Goal: Task Accomplishment & Management: Manage account settings

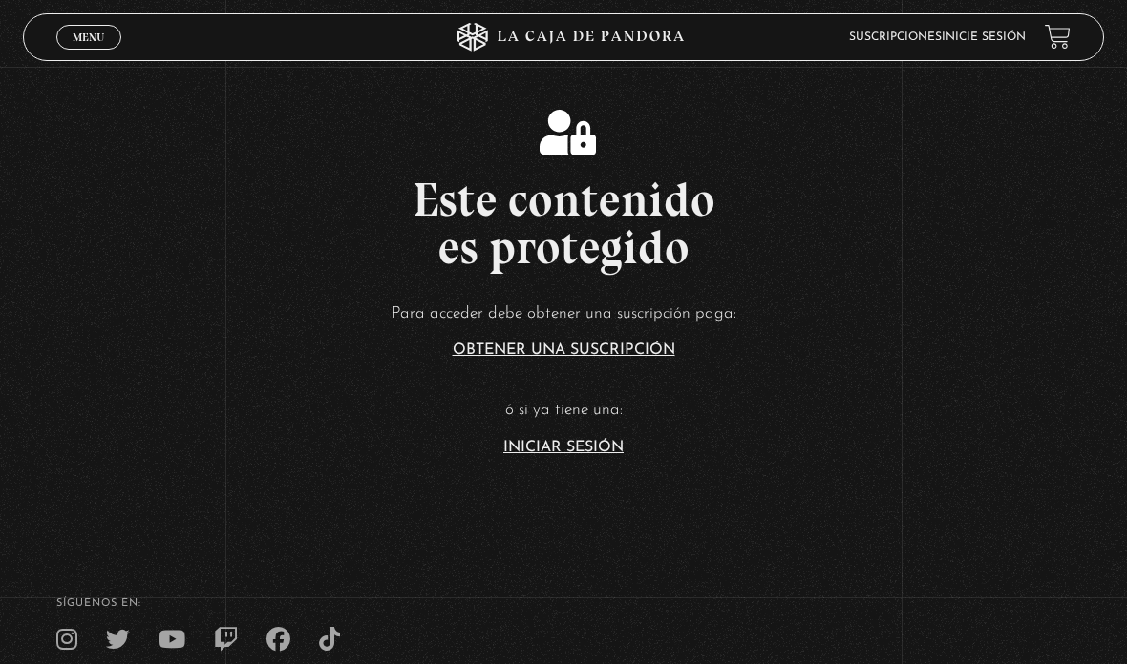
click at [553, 455] on link "Iniciar Sesión" at bounding box center [563, 447] width 120 height 15
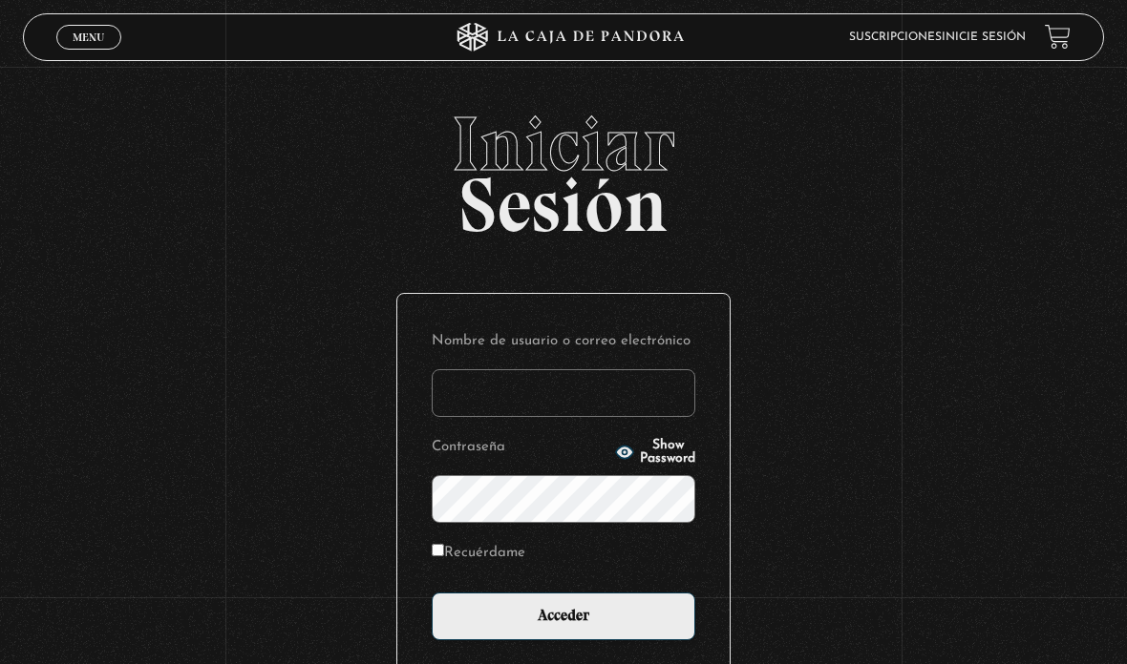
click at [523, 400] on input "Nombre de usuario o correo electrónico" at bounding box center [563, 393] width 263 height 48
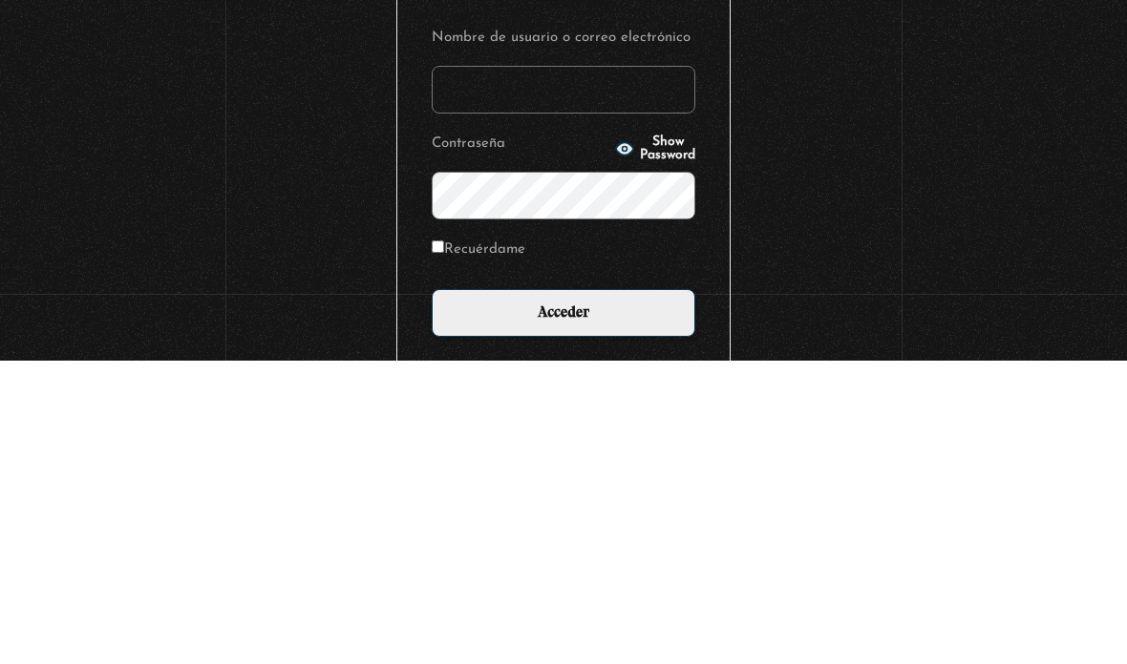
type input "g"
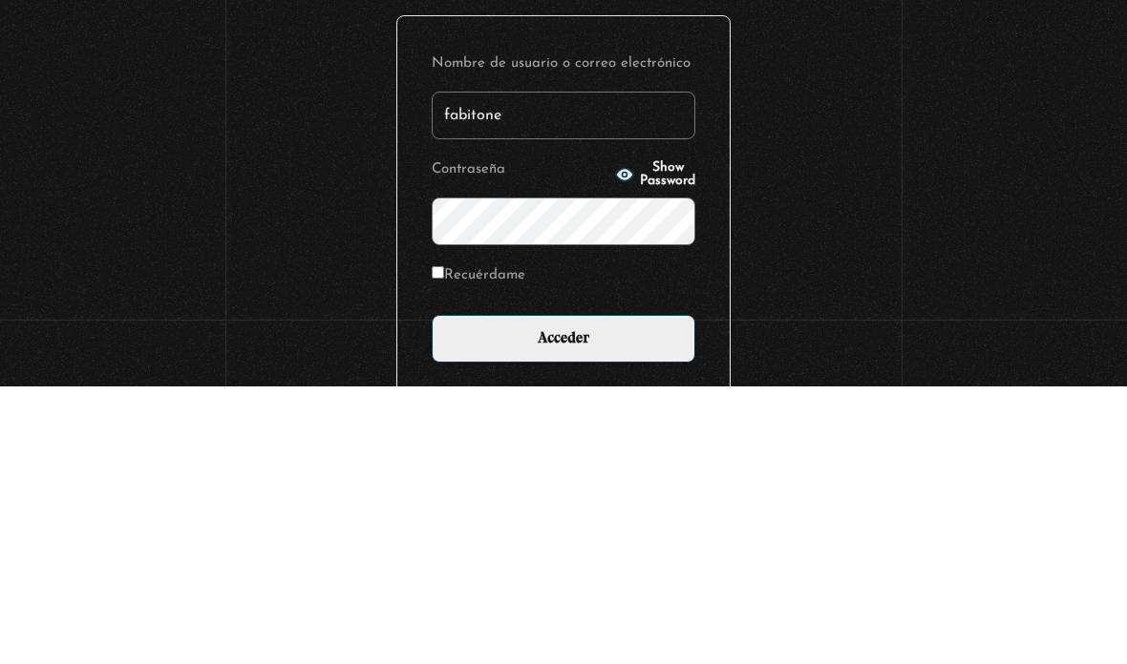
type input "fabitone"
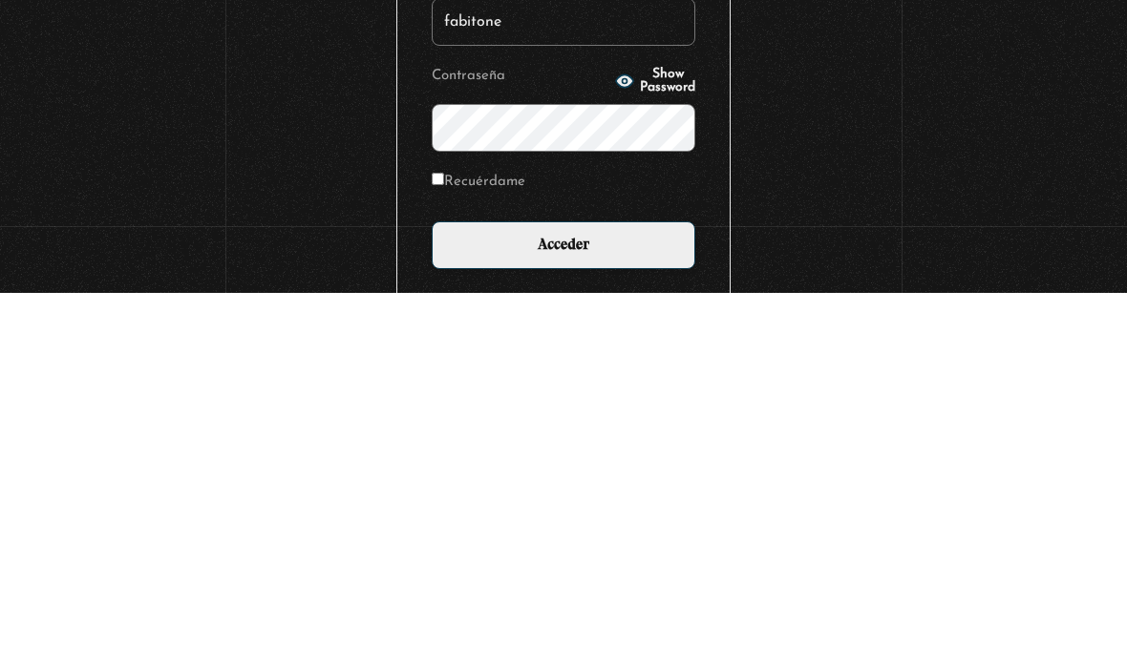
click at [440, 544] on input "Recuérdame" at bounding box center [438, 550] width 12 height 12
checkbox input "true"
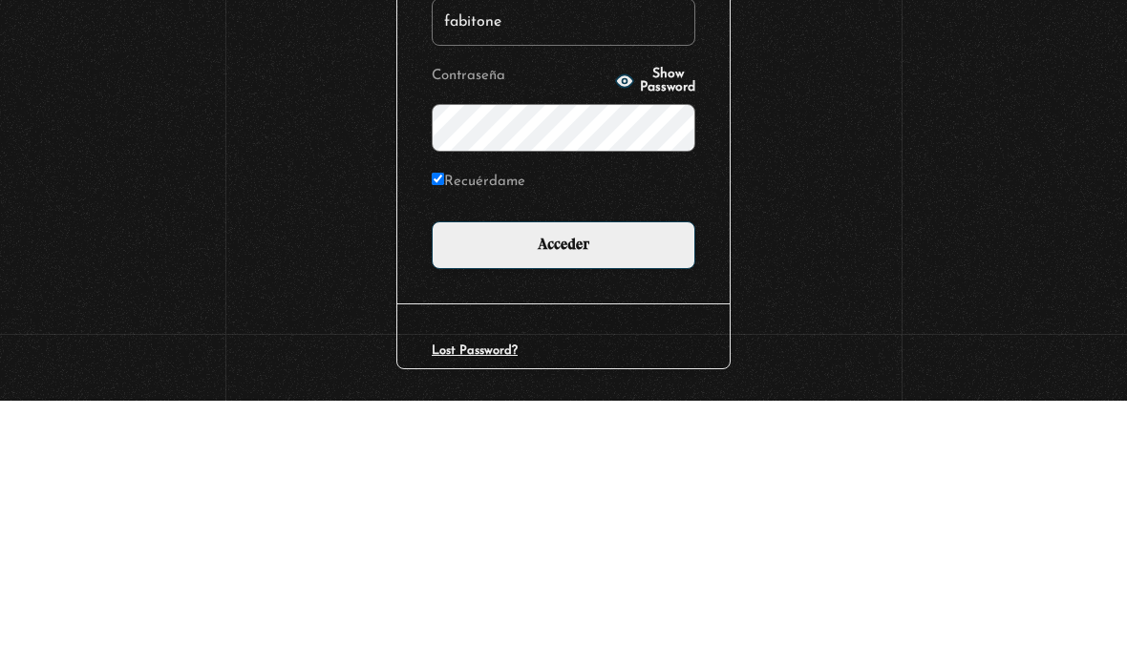
click at [616, 338] on icon "button" at bounding box center [624, 344] width 17 height 12
click at [602, 485] on input "Acceder" at bounding box center [563, 509] width 263 height 48
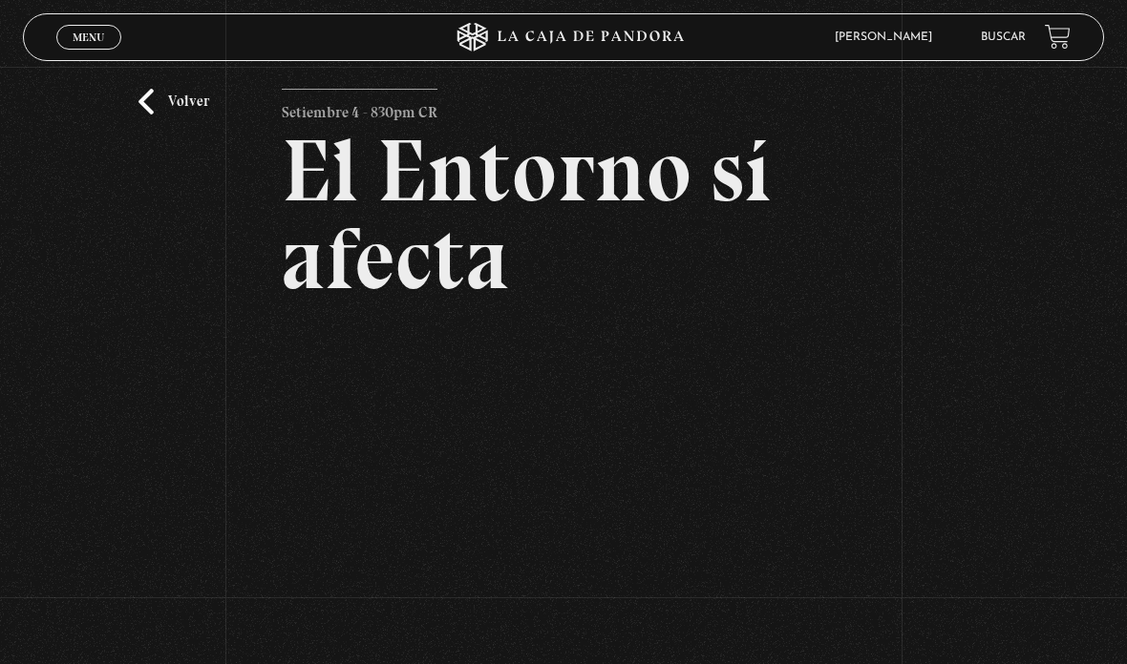
scroll to position [59, 0]
